Goal: Information Seeking & Learning: Learn about a topic

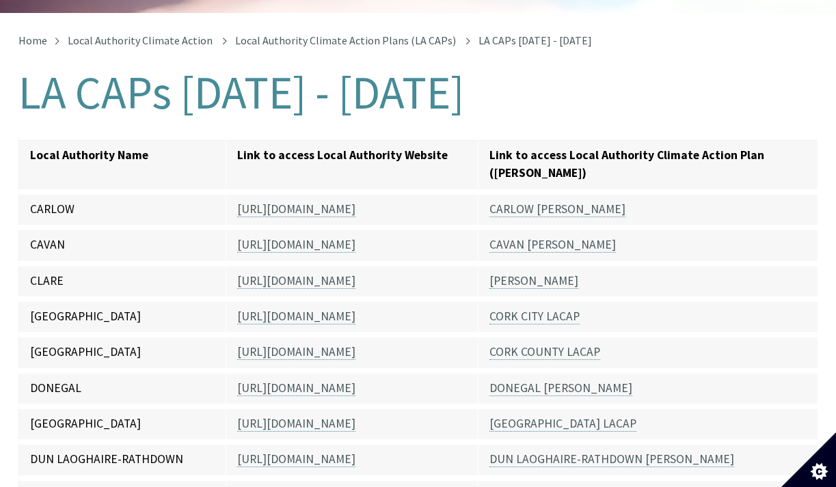
scroll to position [248, 0]
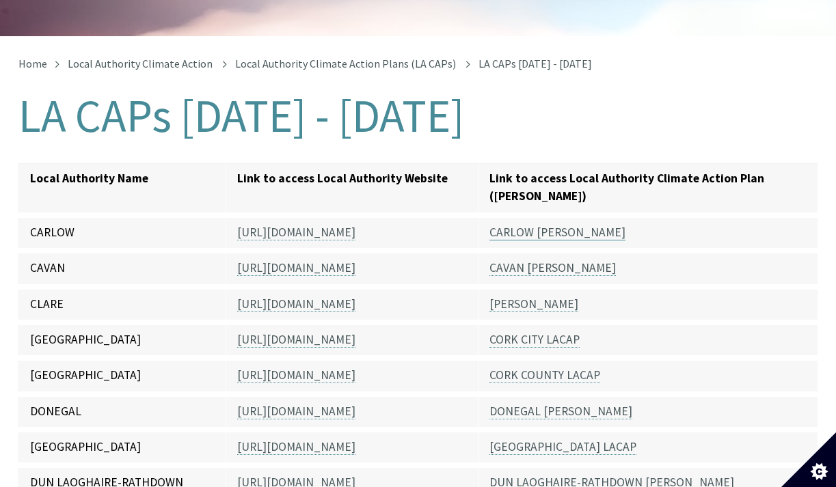
click at [556, 225] on link "CARLOW [PERSON_NAME]" at bounding box center [557, 233] width 136 height 16
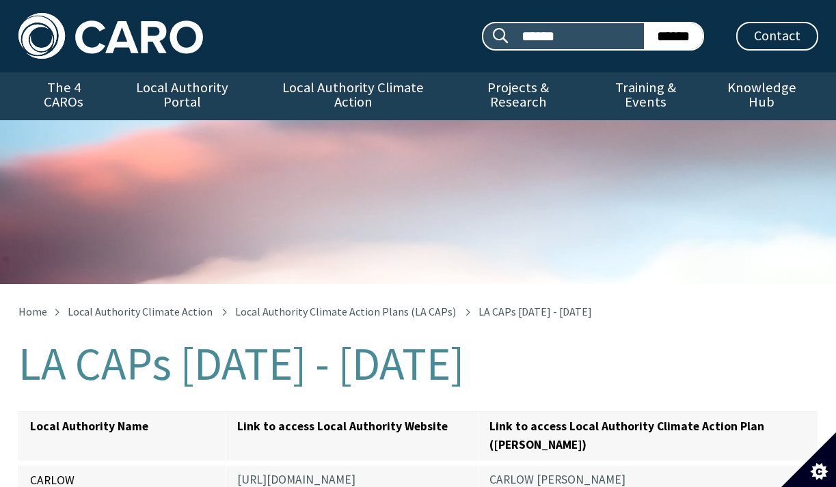
scroll to position [248, 0]
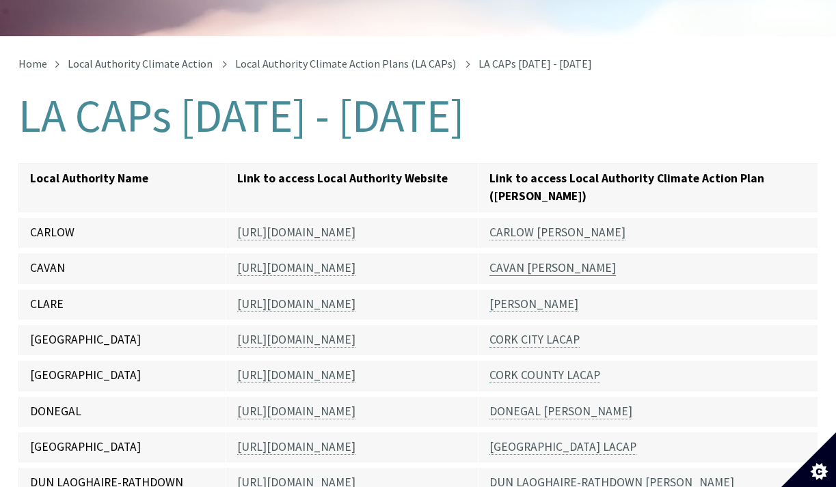
click at [515, 260] on link "CAVAN [PERSON_NAME]" at bounding box center [552, 268] width 126 height 16
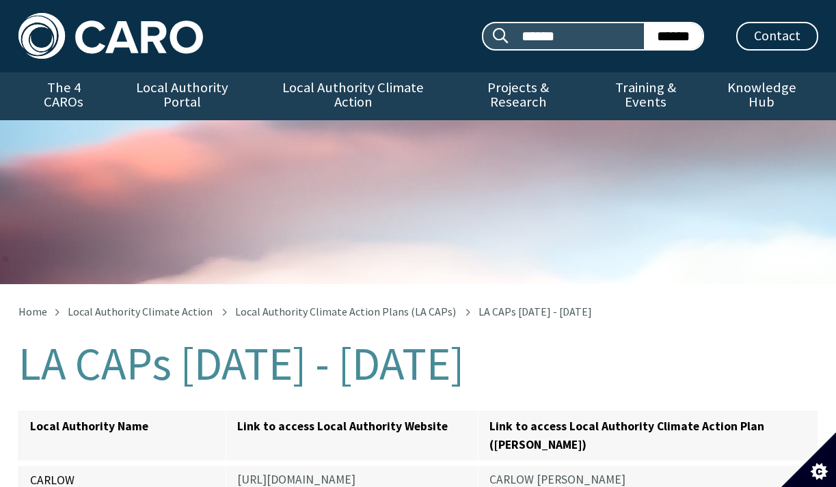
scroll to position [248, 0]
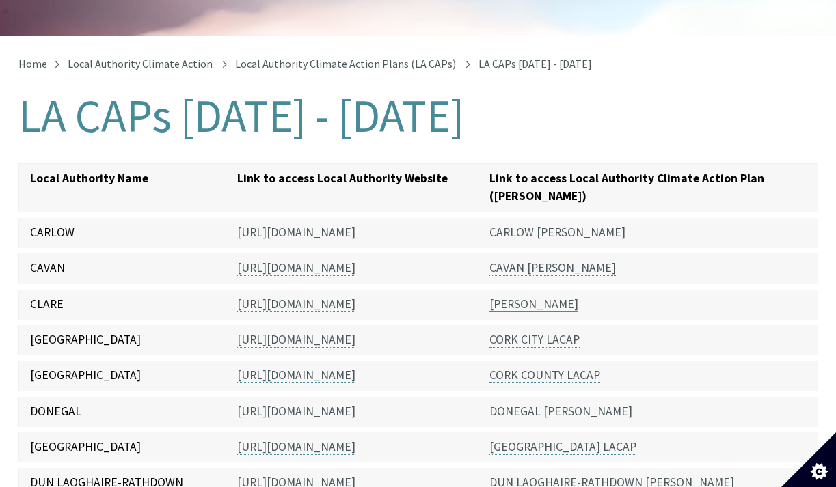
click at [536, 297] on link "[PERSON_NAME]" at bounding box center [533, 305] width 89 height 16
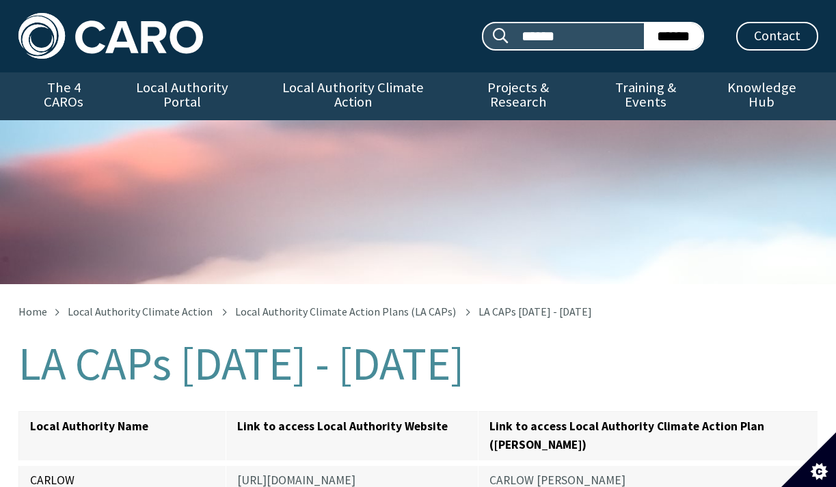
scroll to position [248, 0]
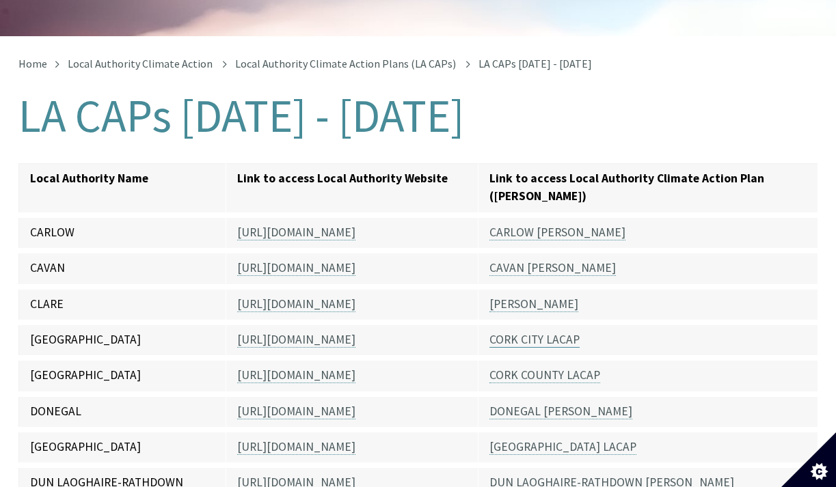
click at [533, 332] on link "CORK CITY LACAP" at bounding box center [534, 340] width 90 height 16
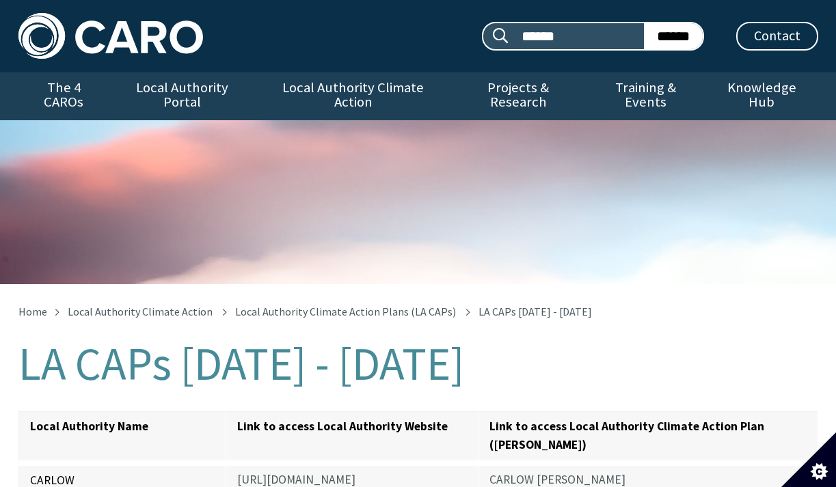
scroll to position [248, 0]
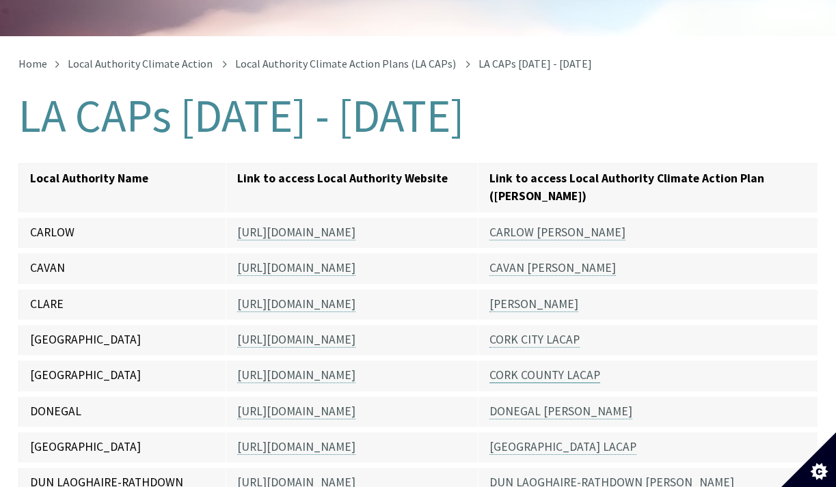
click at [550, 368] on link "CORK COUNTY LACAP" at bounding box center [544, 376] width 111 height 16
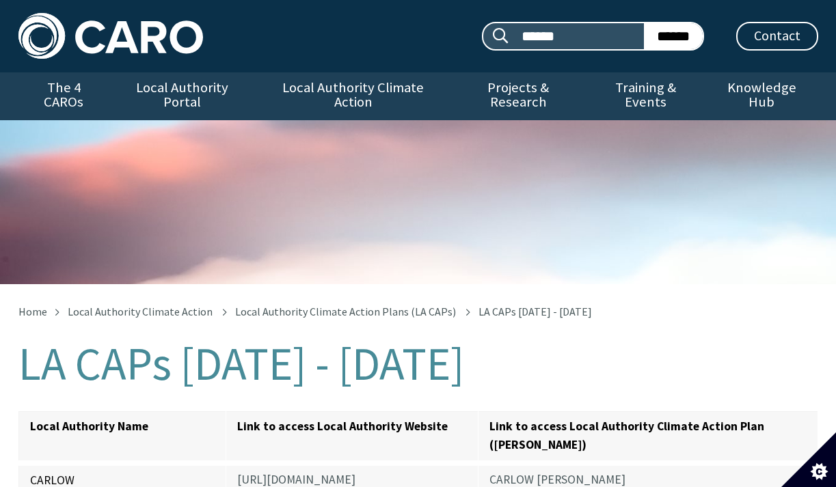
scroll to position [248, 0]
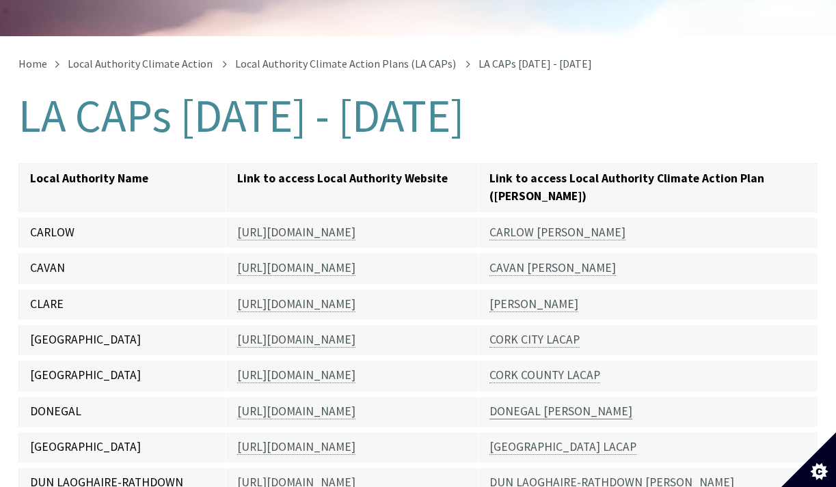
click at [538, 404] on link "DONEGAL [PERSON_NAME]" at bounding box center [560, 412] width 143 height 16
click at [540, 440] on link "[GEOGRAPHIC_DATA] LACAP" at bounding box center [562, 448] width 147 height 16
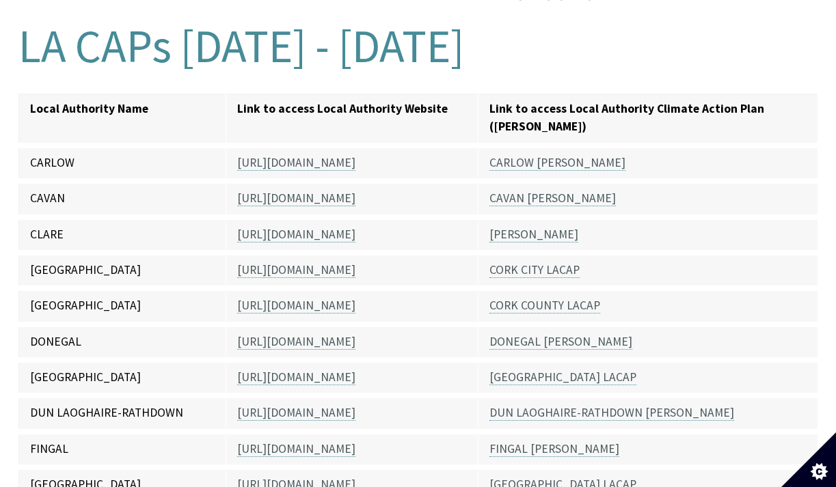
scroll to position [320, 0]
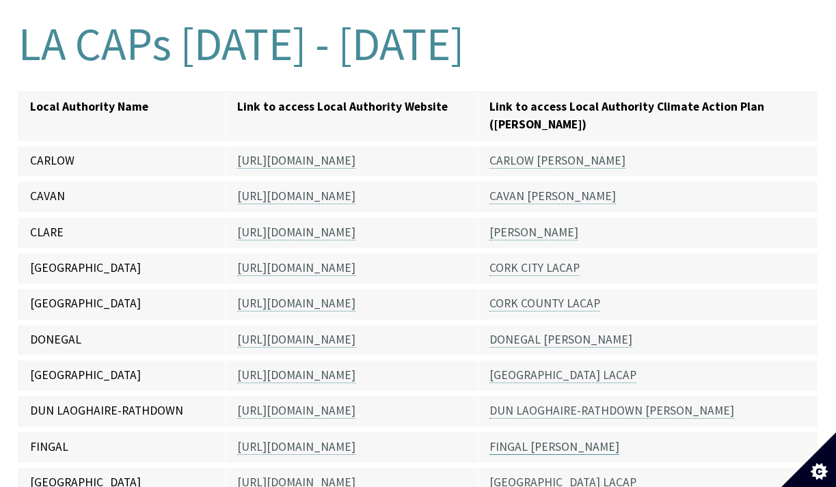
click at [528, 440] on link "FINGAL [PERSON_NAME]" at bounding box center [554, 448] width 130 height 16
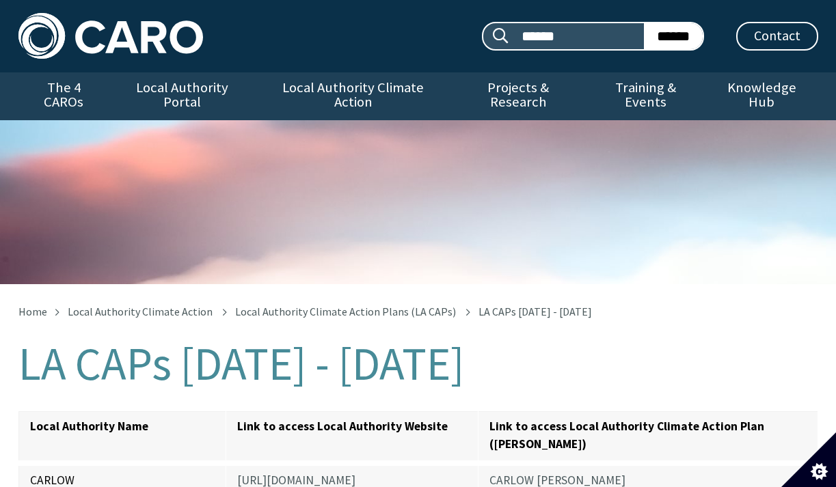
scroll to position [320, 0]
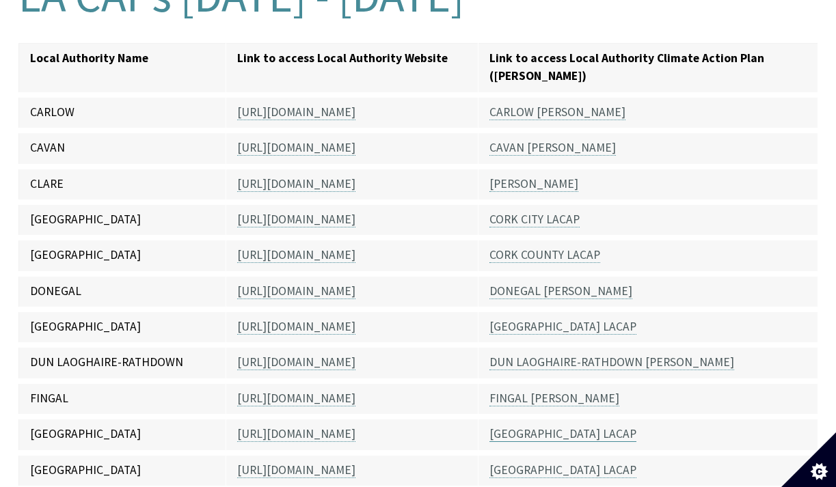
click at [555, 427] on link "[GEOGRAPHIC_DATA] LACAP" at bounding box center [562, 435] width 147 height 16
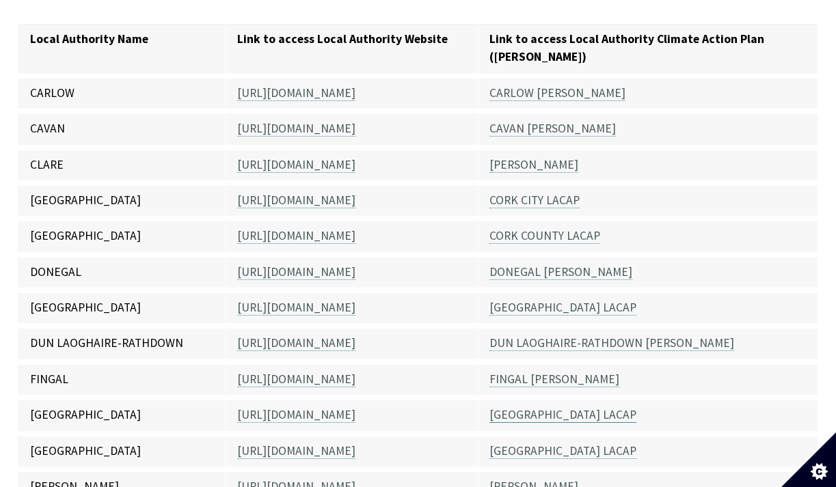
scroll to position [399, 0]
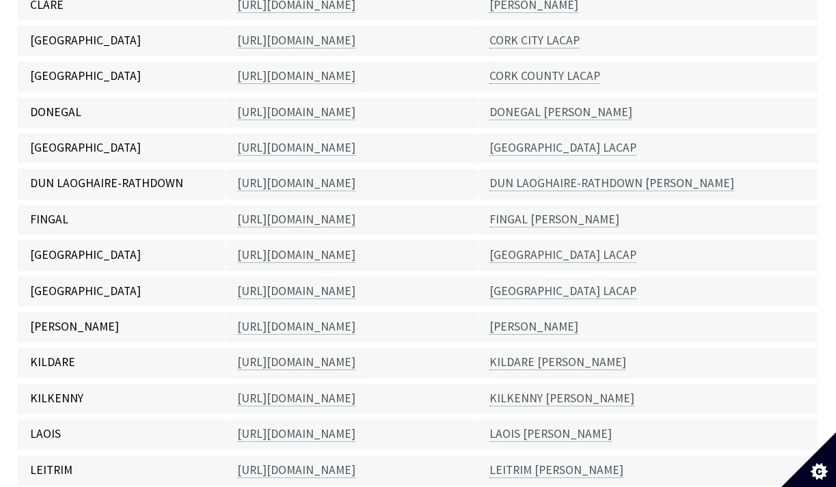
scroll to position [549, 0]
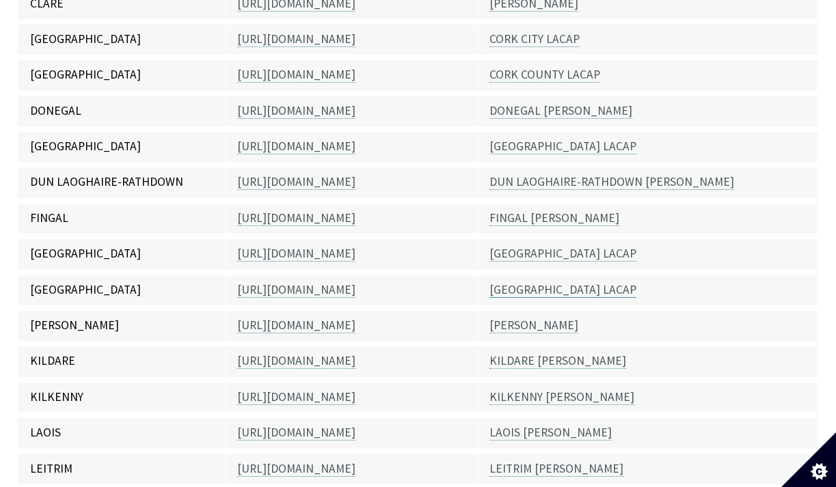
click at [541, 282] on link "[GEOGRAPHIC_DATA] LACAP" at bounding box center [562, 290] width 147 height 16
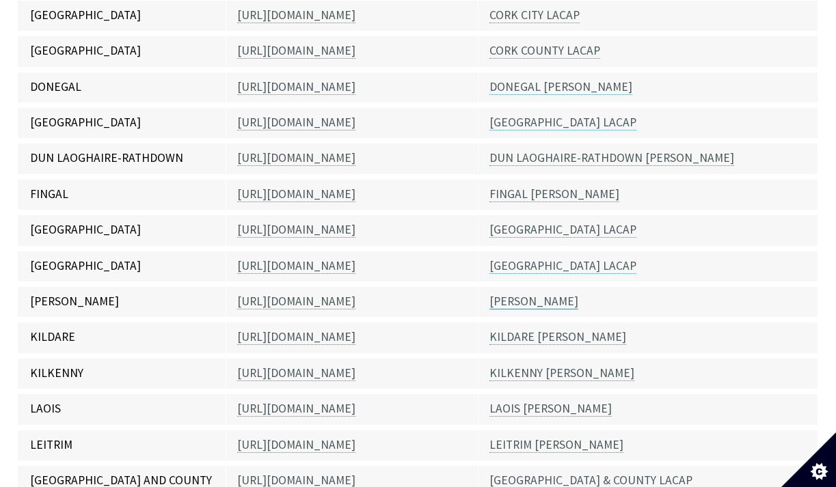
scroll to position [574, 0]
click at [543, 293] on link "[PERSON_NAME]" at bounding box center [533, 301] width 89 height 16
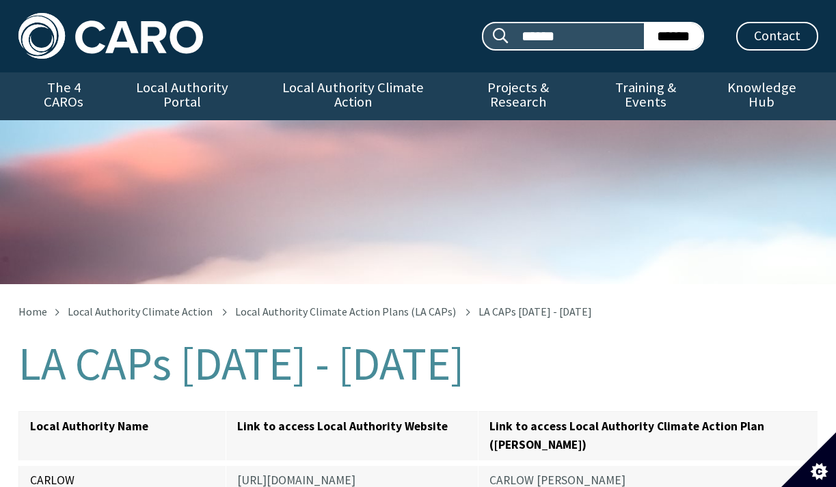
scroll to position [574, 0]
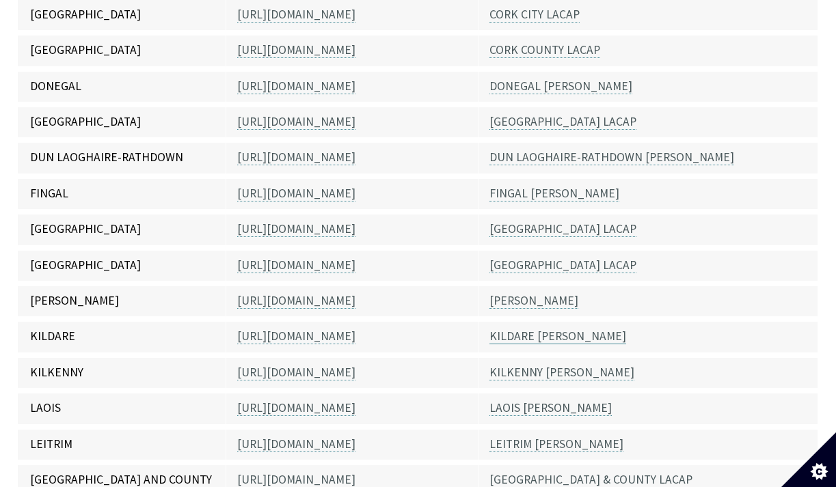
click at [526, 329] on link "KILDARE [PERSON_NAME]" at bounding box center [557, 337] width 137 height 16
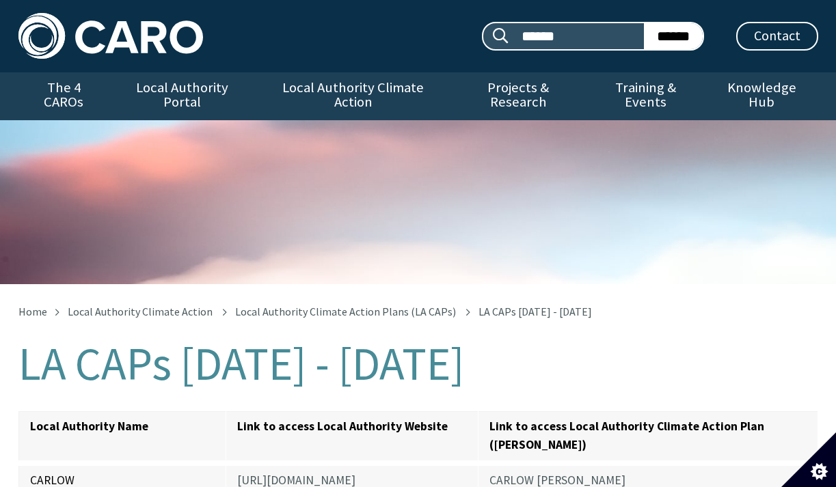
scroll to position [574, 0]
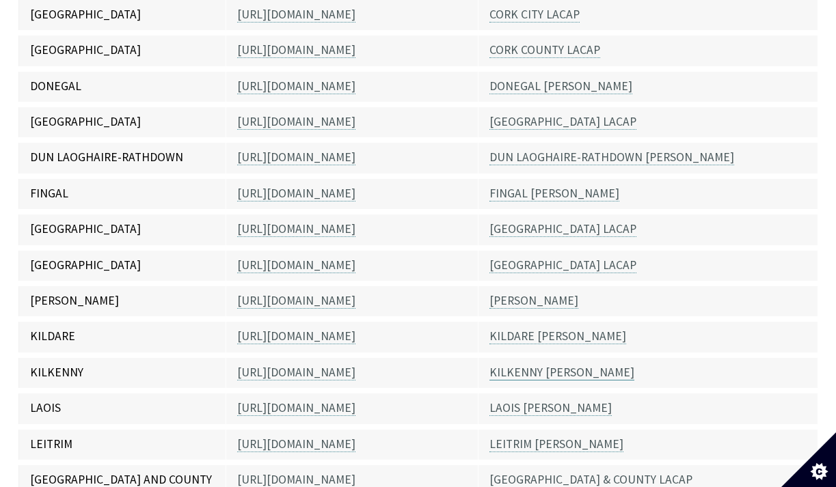
click at [536, 365] on link "KILKENNY [PERSON_NAME]" at bounding box center [561, 373] width 145 height 16
click at [522, 401] on link "LAOIS [PERSON_NAME]" at bounding box center [550, 409] width 122 height 16
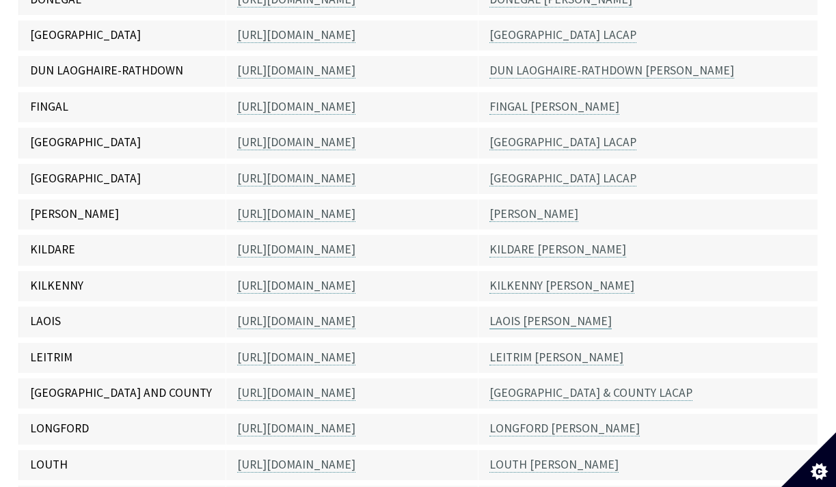
scroll to position [671, 0]
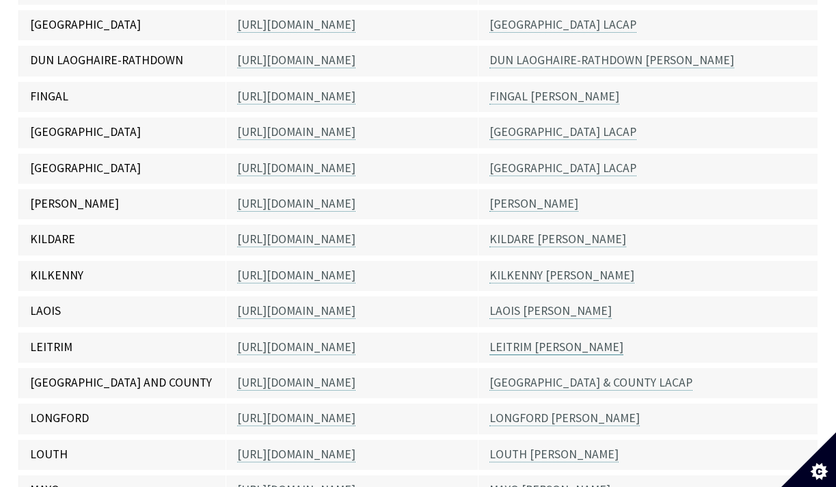
click at [531, 340] on link "LEITRIM [PERSON_NAME]" at bounding box center [556, 348] width 134 height 16
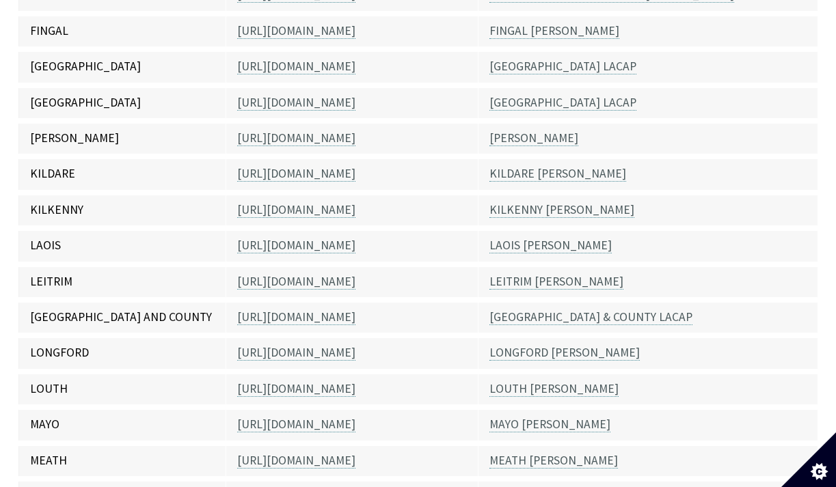
scroll to position [742, 0]
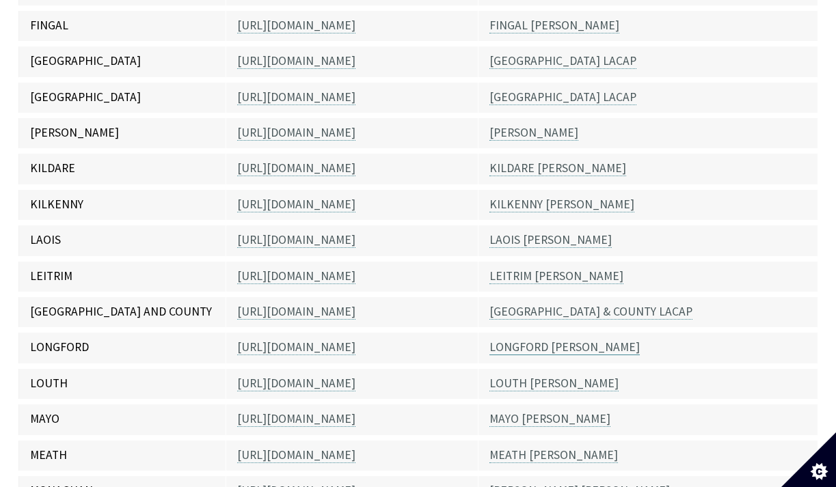
click at [522, 340] on link "LONGFORD [PERSON_NAME]" at bounding box center [564, 348] width 150 height 16
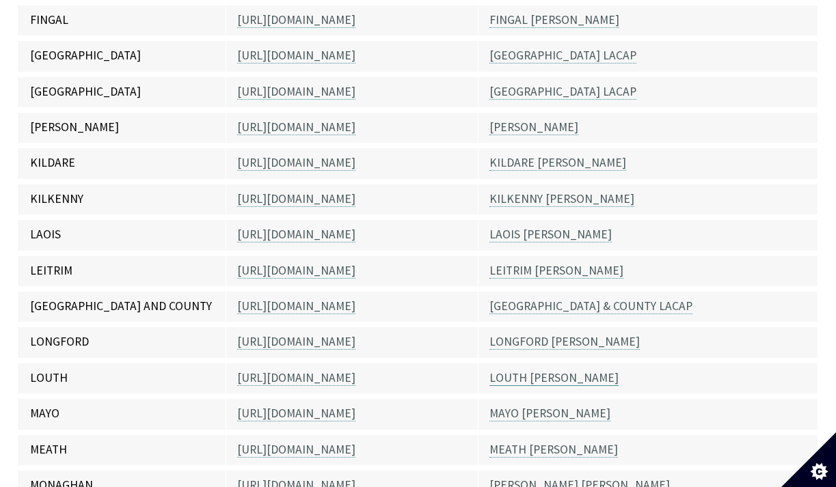
click at [531, 371] on link "LOUTH [PERSON_NAME]" at bounding box center [553, 379] width 129 height 16
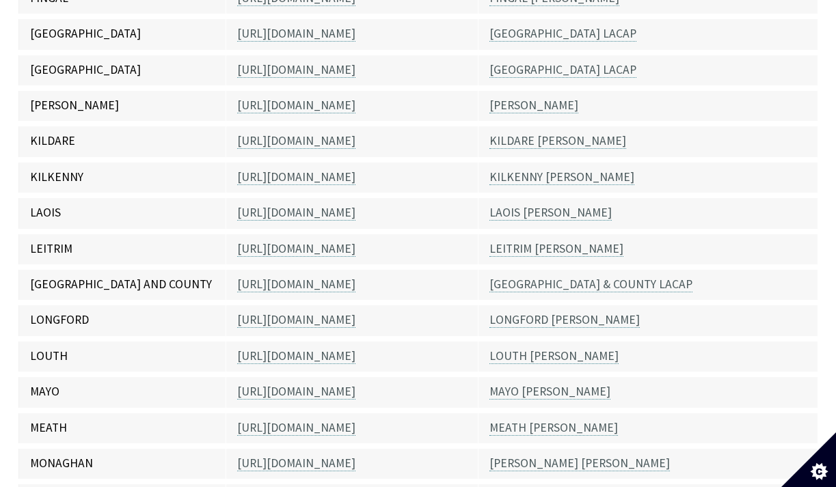
scroll to position [773, 0]
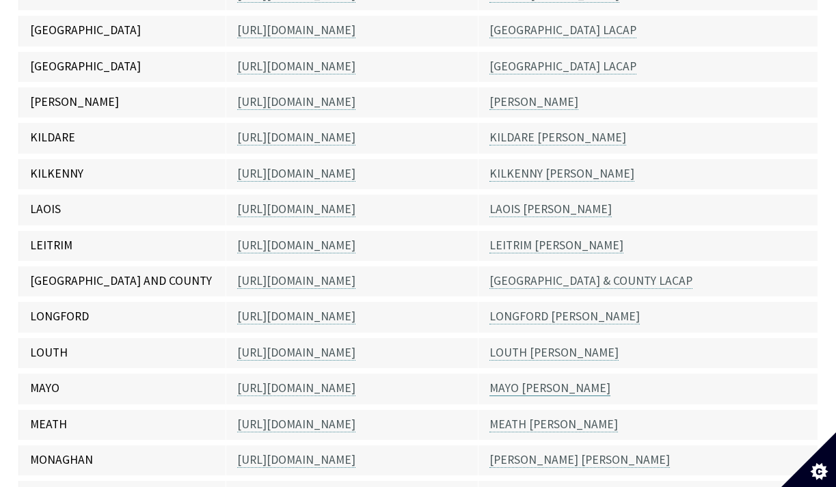
click at [525, 381] on link "MAYO [PERSON_NAME]" at bounding box center [549, 389] width 121 height 16
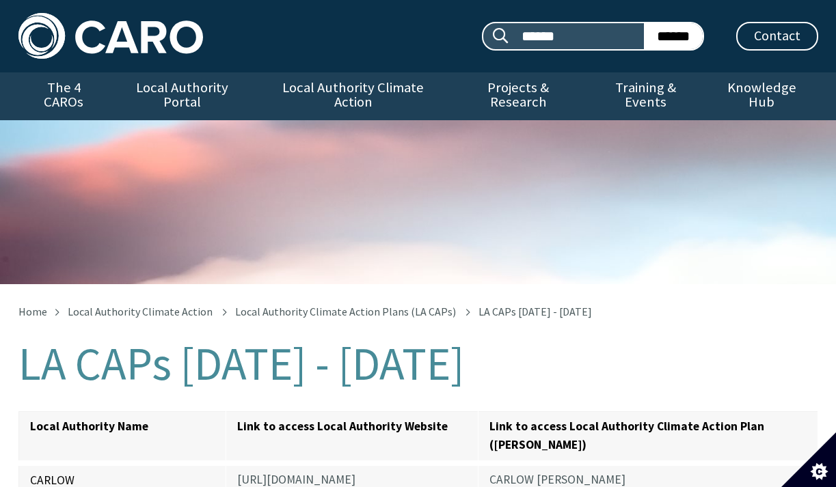
scroll to position [773, 0]
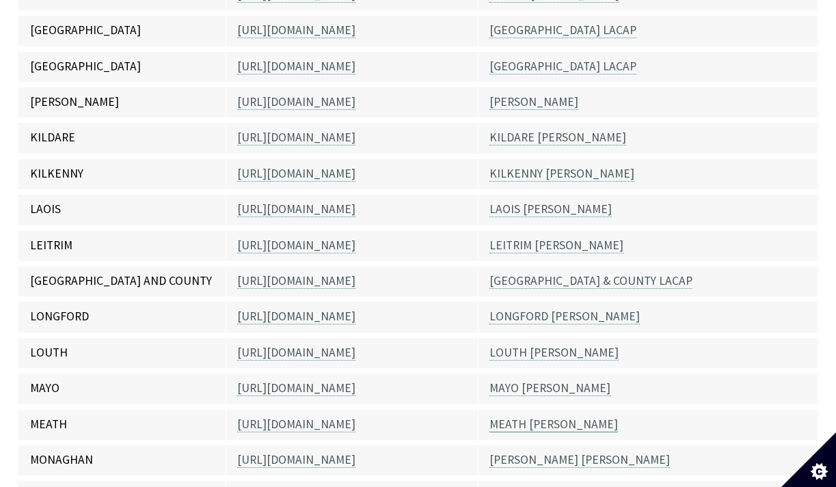
click at [535, 417] on link "MEATH [PERSON_NAME]" at bounding box center [553, 425] width 129 height 16
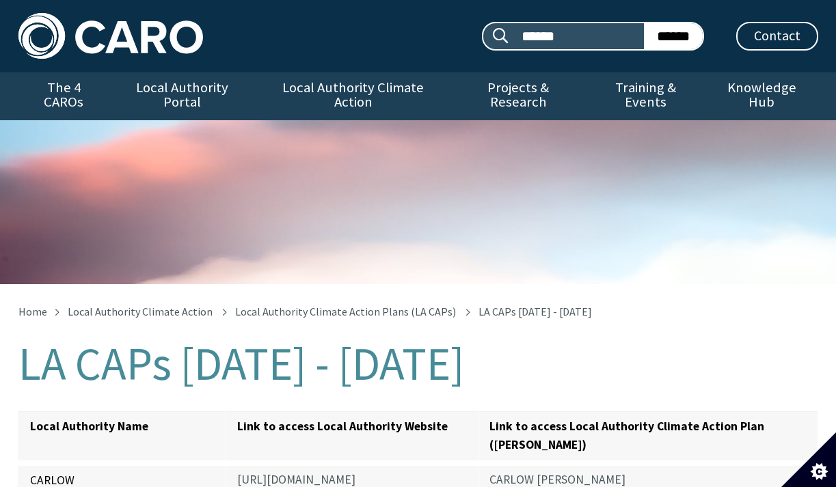
scroll to position [773, 0]
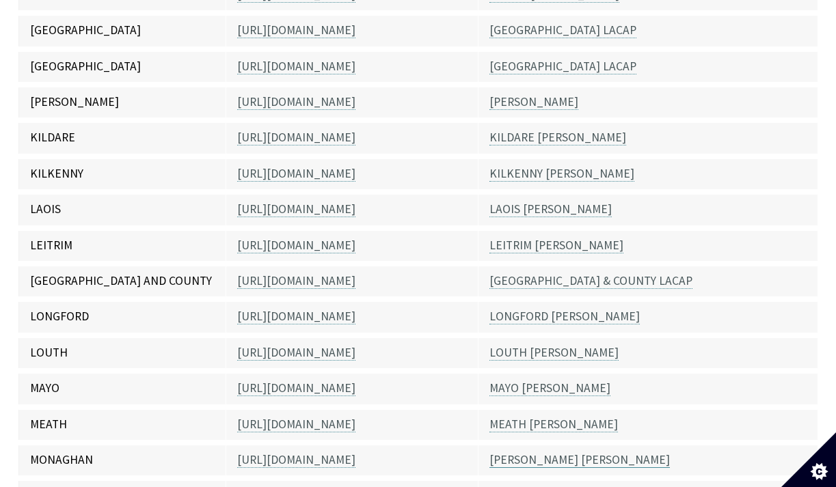
click at [541, 453] on link "[PERSON_NAME] [PERSON_NAME]" at bounding box center [579, 461] width 180 height 16
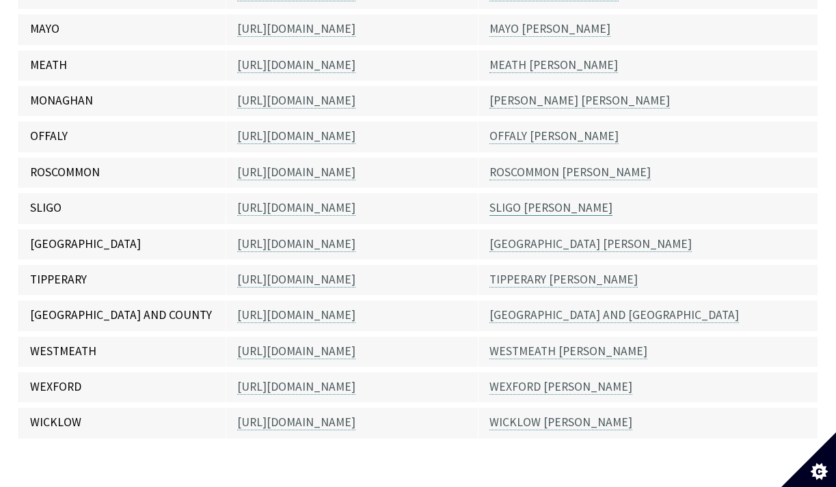
scroll to position [1128, 0]
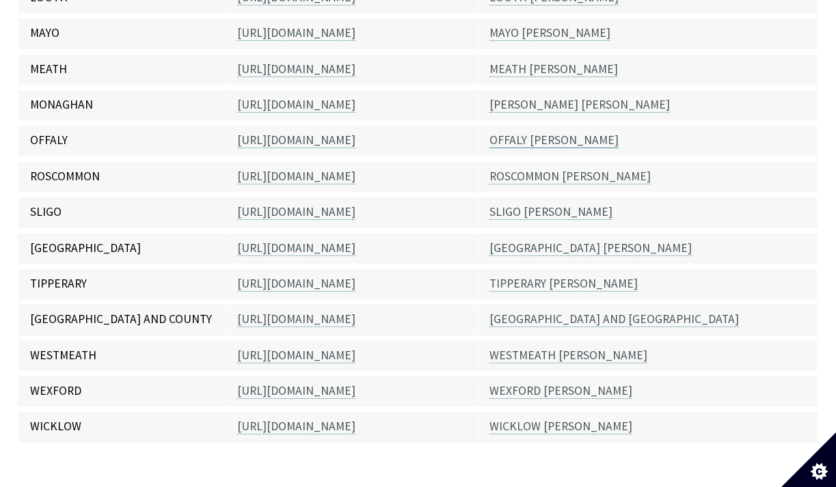
click at [526, 133] on link "OFFALY [PERSON_NAME]" at bounding box center [553, 141] width 129 height 16
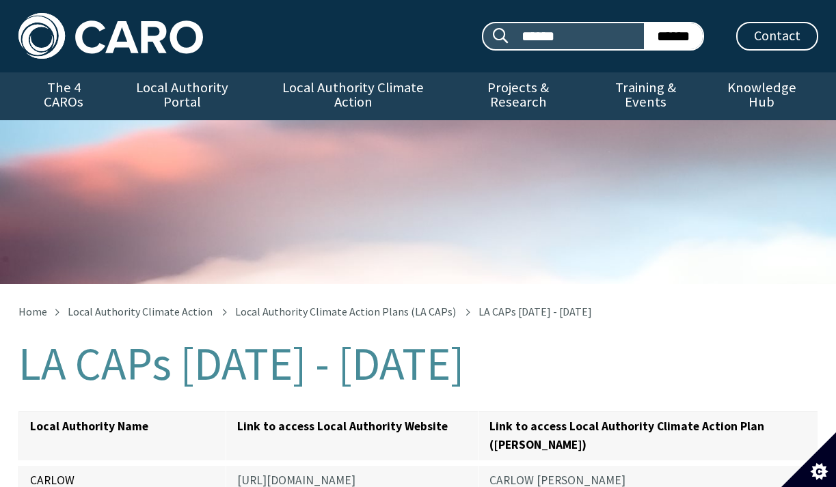
scroll to position [1128, 0]
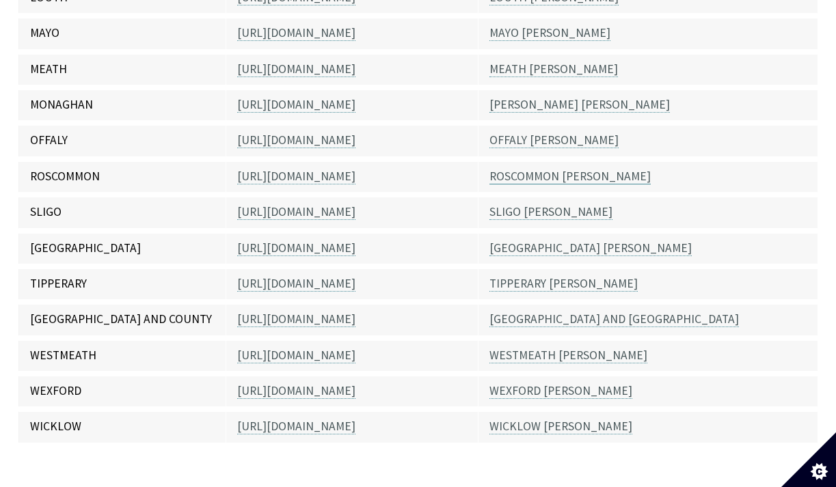
click at [530, 169] on link "ROSCOMMON [PERSON_NAME]" at bounding box center [569, 177] width 161 height 16
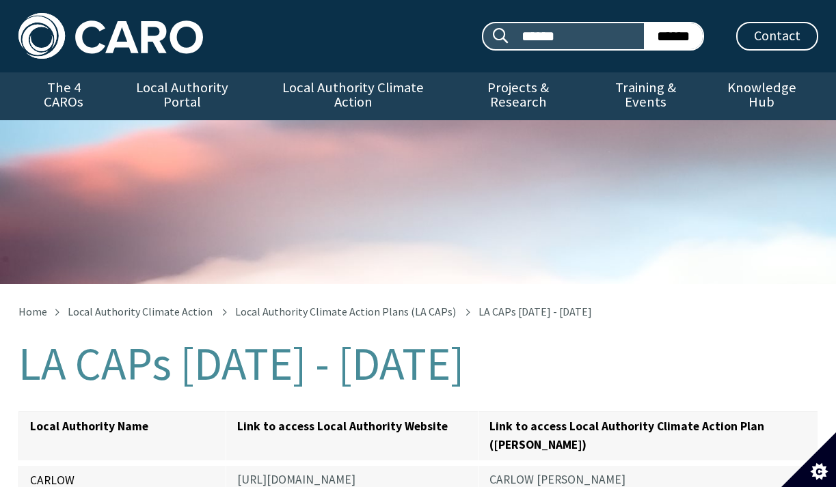
scroll to position [1128, 0]
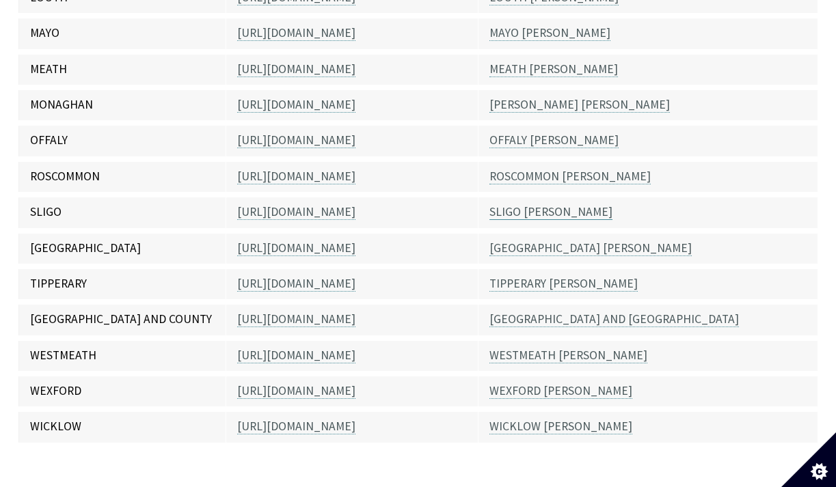
click at [533, 204] on link "SLIGO [PERSON_NAME]" at bounding box center [550, 212] width 123 height 16
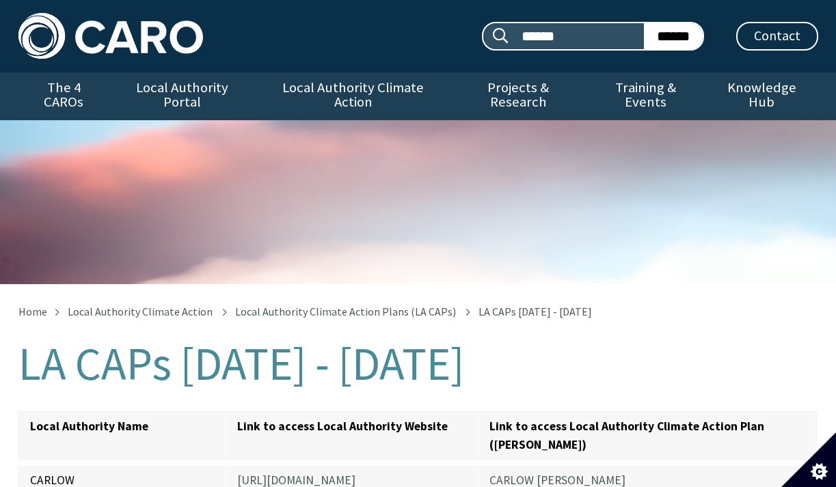
scroll to position [1128, 0]
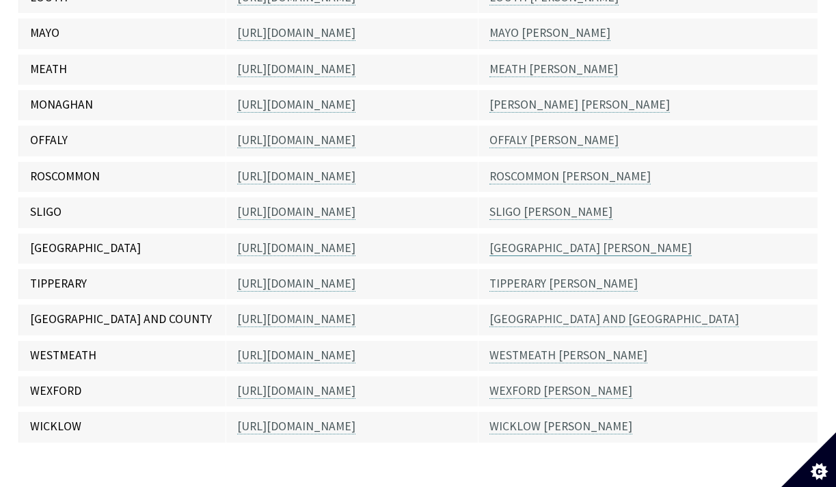
click at [544, 241] on link "[GEOGRAPHIC_DATA] [PERSON_NAME]" at bounding box center [590, 249] width 202 height 16
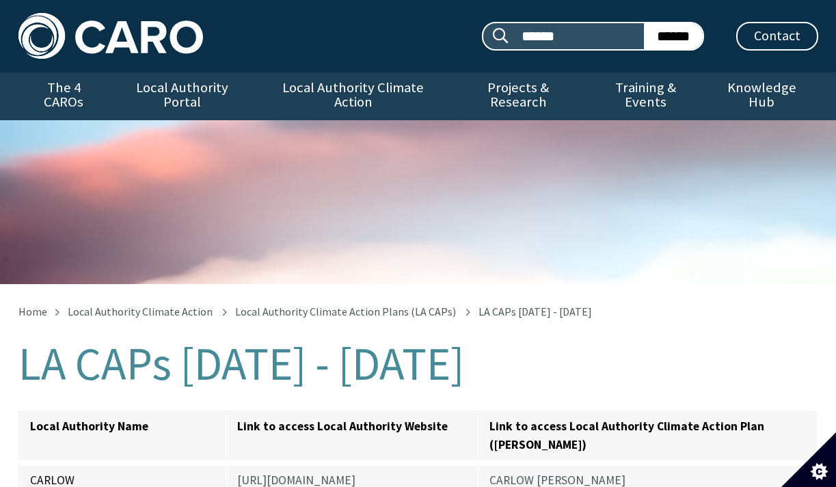
scroll to position [1128, 0]
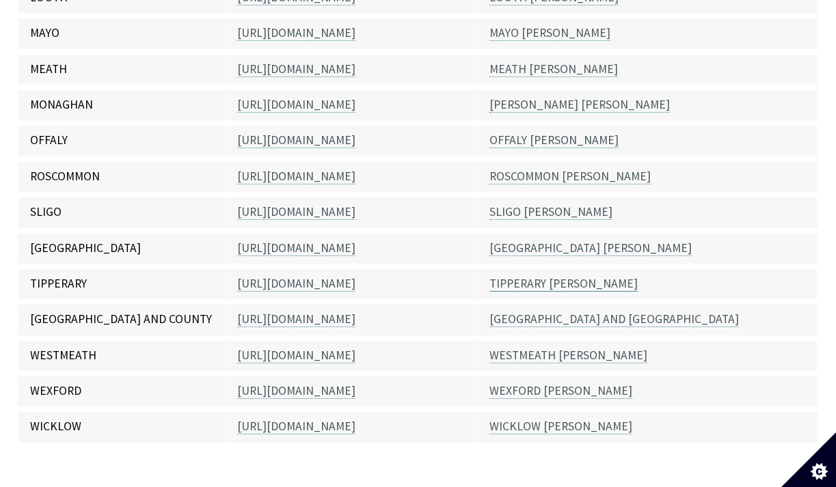
click at [533, 276] on link "TIPPERARY [PERSON_NAME]" at bounding box center [563, 284] width 148 height 16
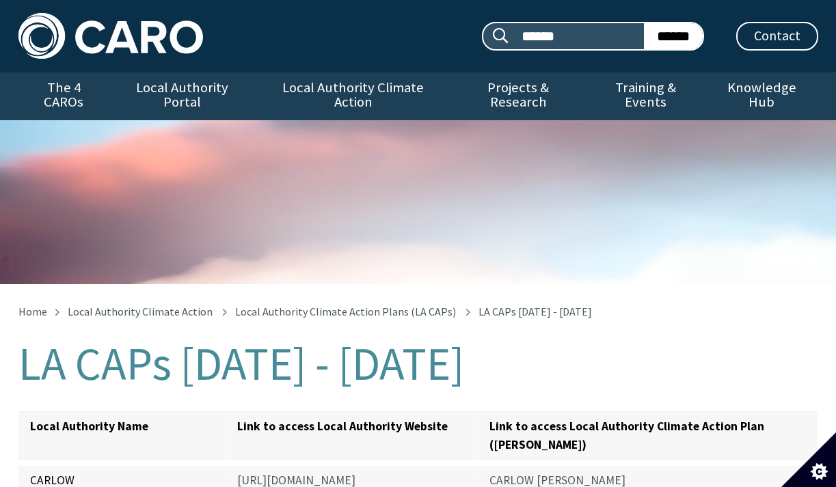
scroll to position [1128, 0]
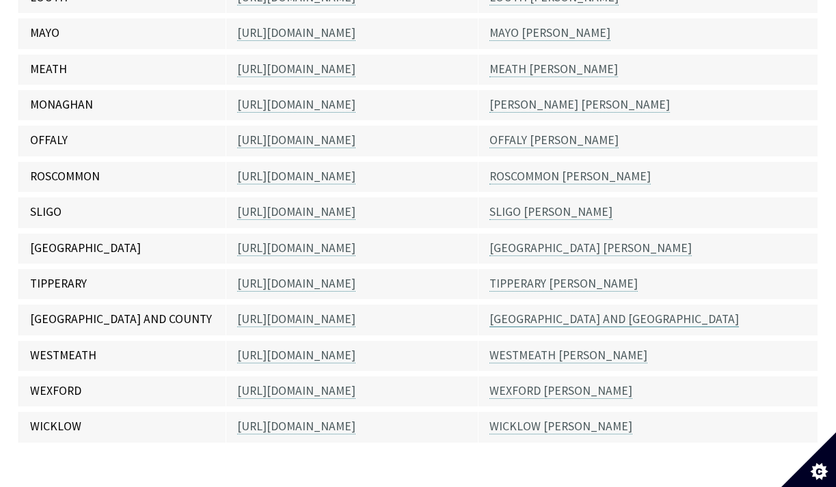
click at [528, 312] on link "[GEOGRAPHIC_DATA] AND [GEOGRAPHIC_DATA]" at bounding box center [614, 320] width 250 height 16
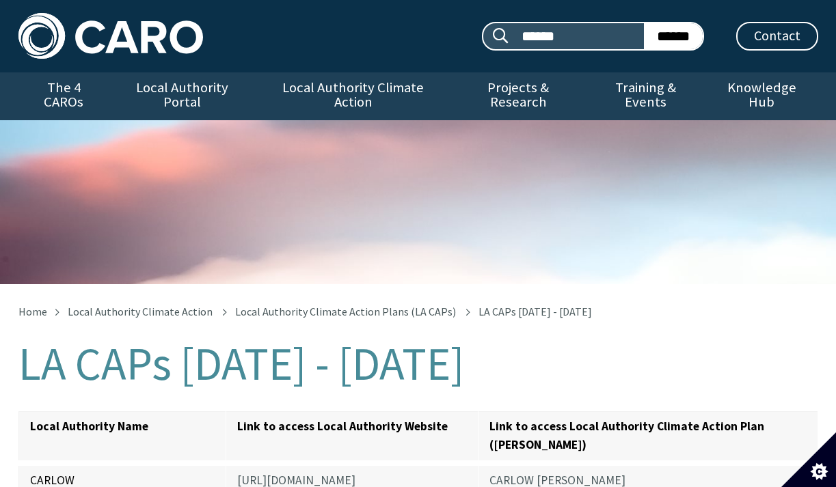
scroll to position [1128, 0]
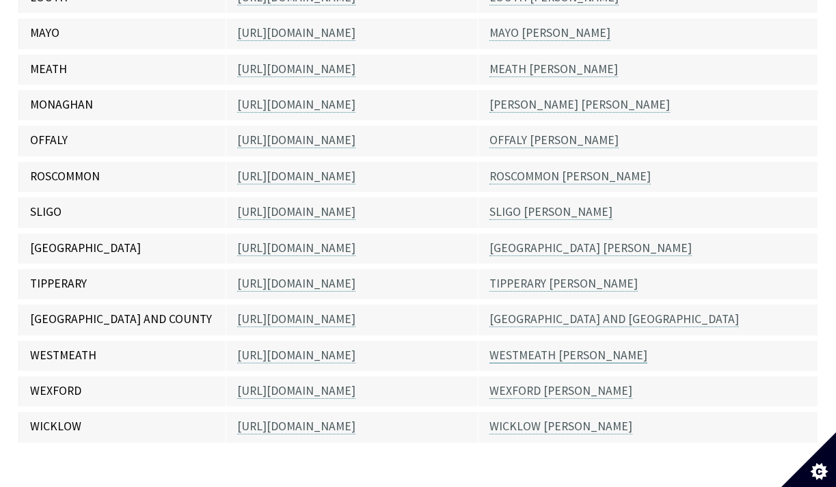
click at [530, 348] on link "WESTMEATH [PERSON_NAME]" at bounding box center [568, 356] width 158 height 16
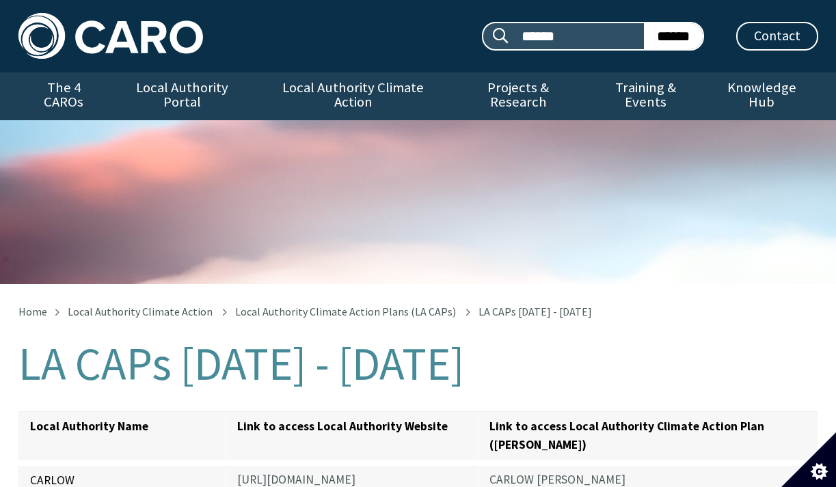
scroll to position [1128, 0]
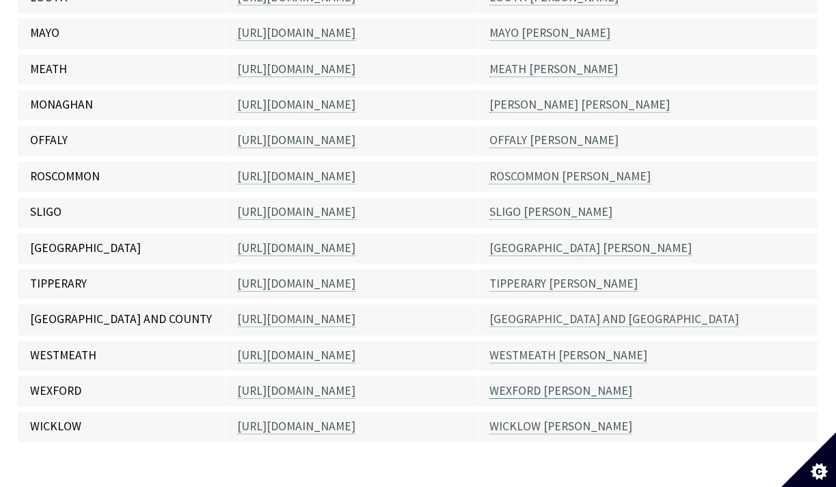
click at [542, 384] on link "WEXFORD [PERSON_NAME]" at bounding box center [560, 392] width 143 height 16
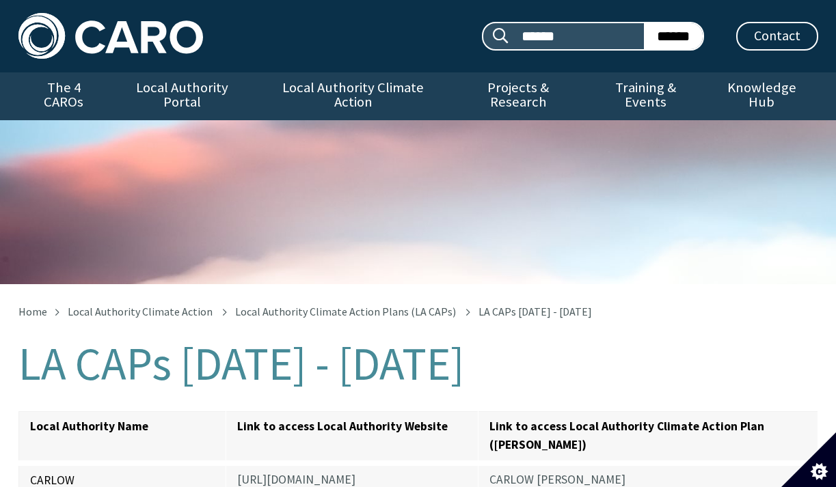
scroll to position [1128, 0]
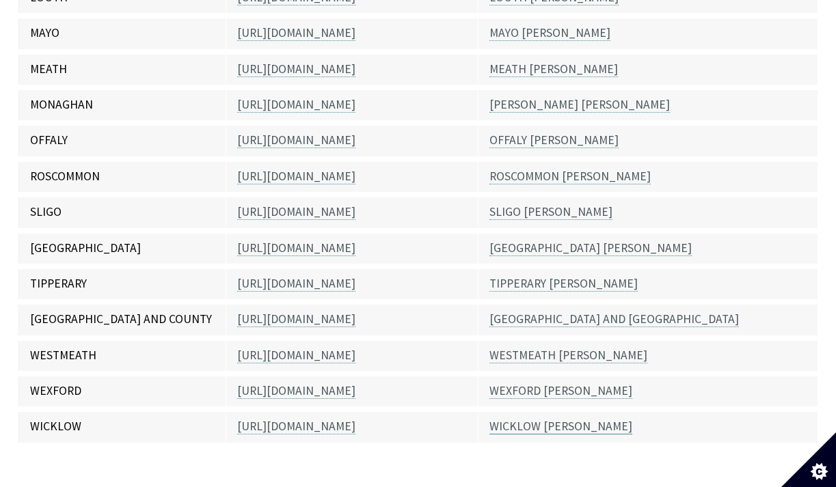
click at [531, 419] on link "WICKLOW [PERSON_NAME]" at bounding box center [560, 427] width 143 height 16
click at [530, 419] on link "WICKLOW [PERSON_NAME]" at bounding box center [560, 427] width 143 height 16
click at [550, 419] on link "WICKLOW [PERSON_NAME]" at bounding box center [560, 427] width 143 height 16
click at [522, 419] on link "WICKLOW [PERSON_NAME]" at bounding box center [560, 427] width 143 height 16
